Goal: Information Seeking & Learning: Learn about a topic

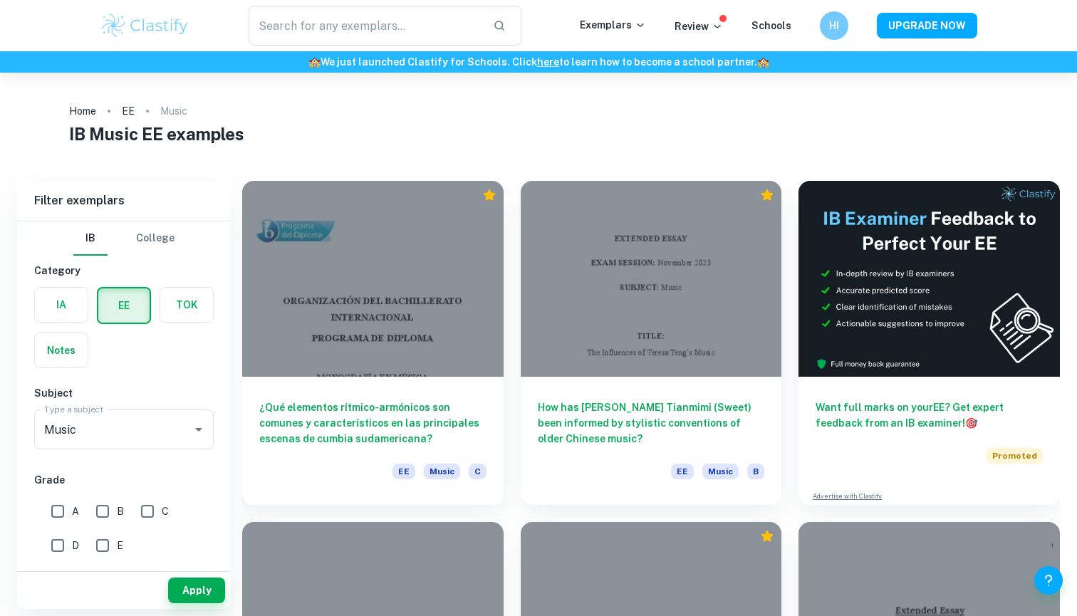
click at [642, 361] on div at bounding box center [651, 279] width 261 height 196
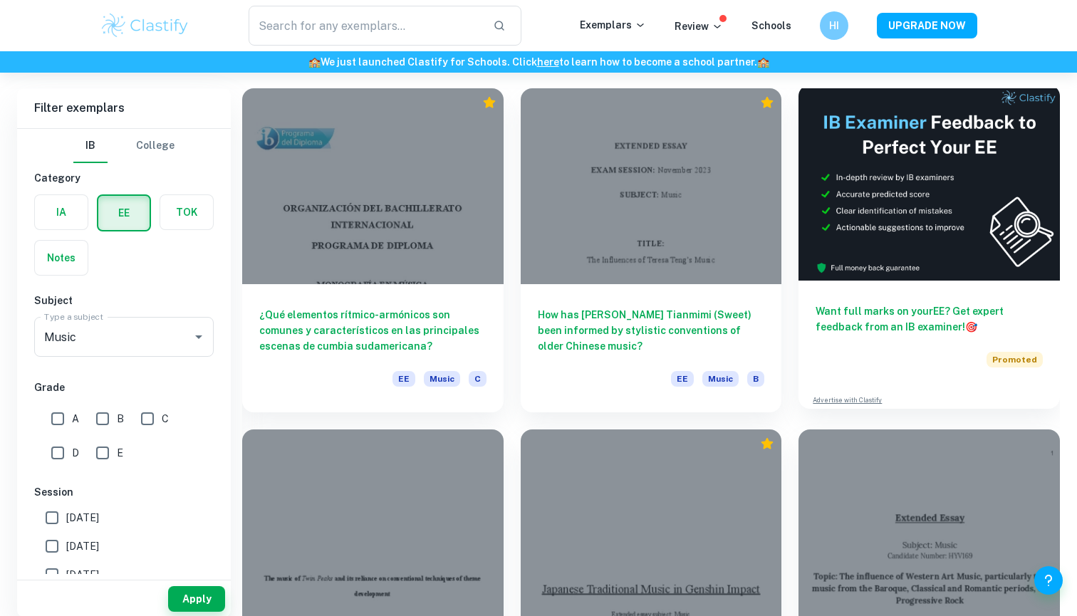
scroll to position [206, 0]
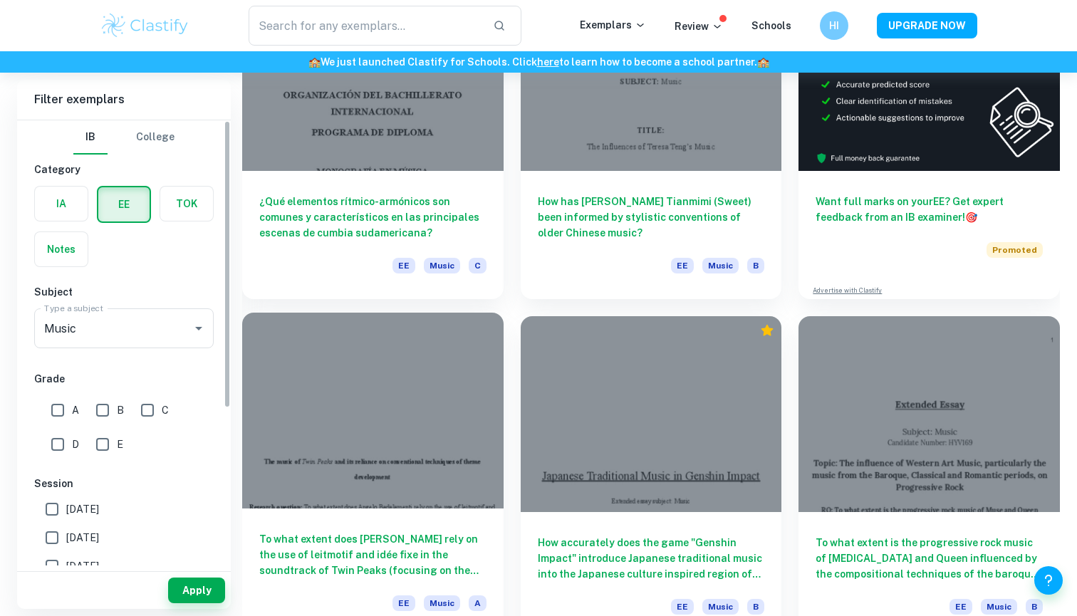
click at [395, 434] on div at bounding box center [372, 411] width 261 height 196
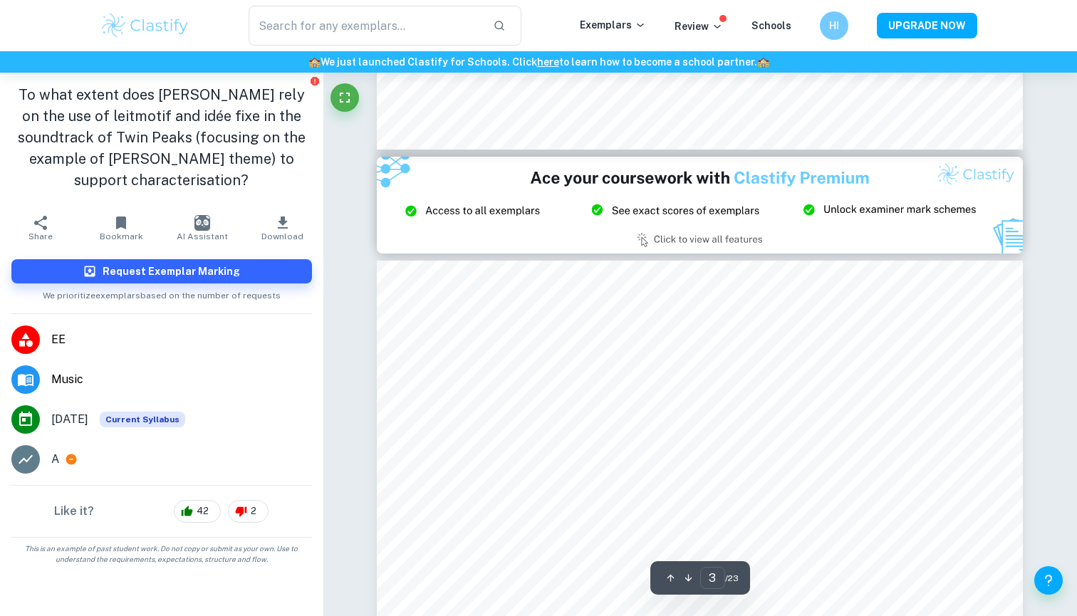
scroll to position [1888, 1]
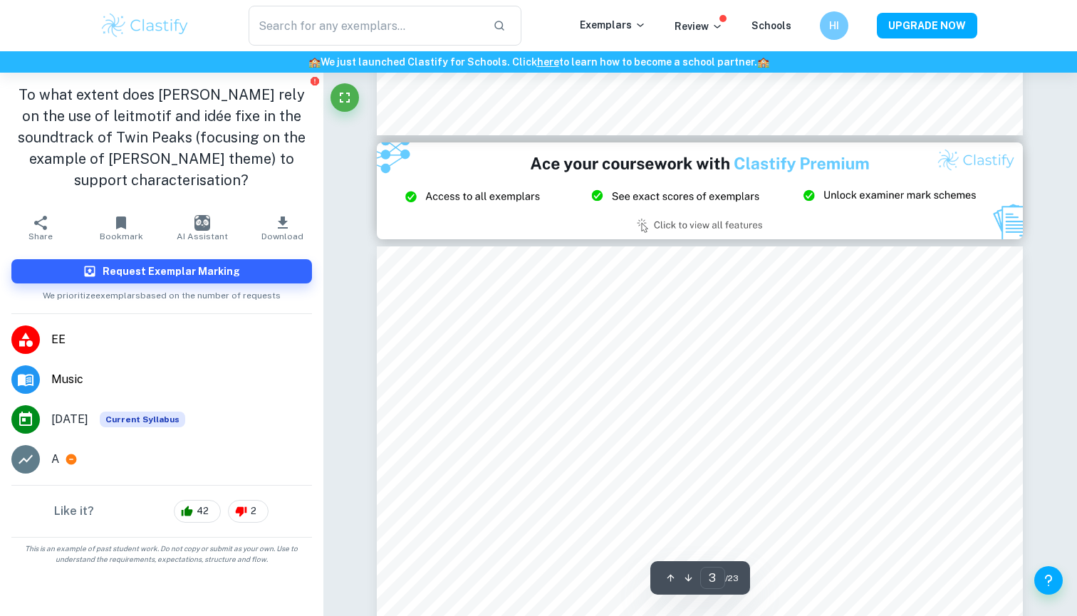
type input "2"
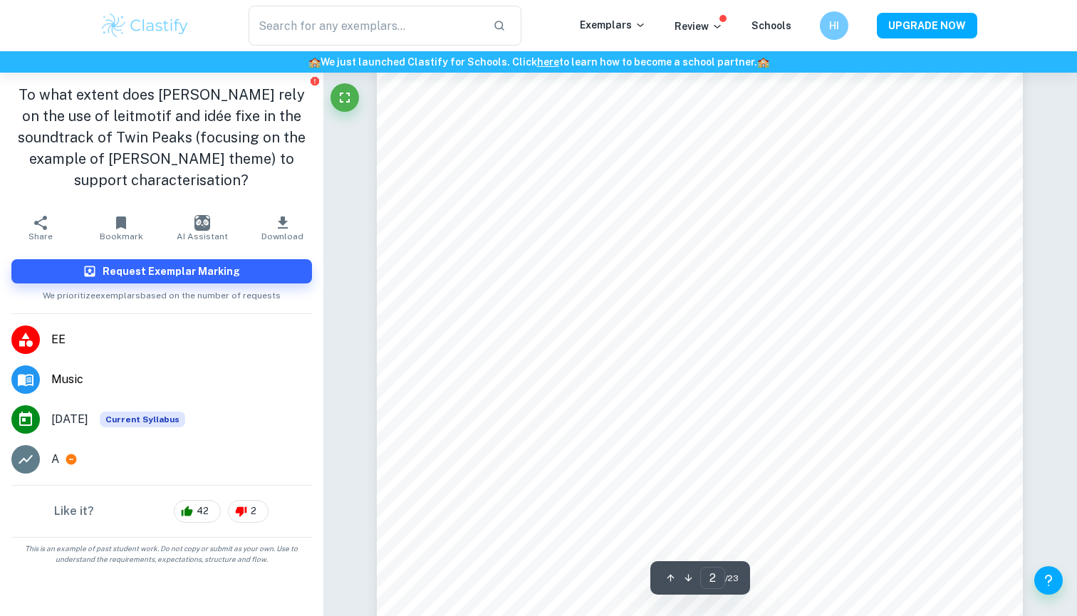
scroll to position [1039, 0]
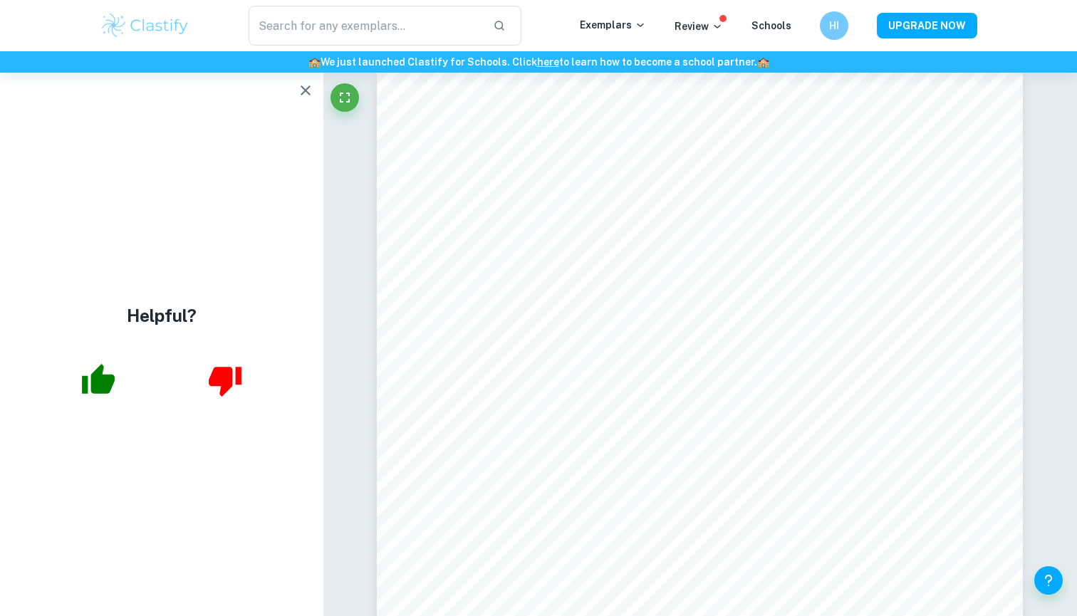
click at [1054, 1] on div "​ Exemplars Review Schools HI UPGRADE NOW" at bounding box center [538, 25] width 1077 height 51
